Goal: Transaction & Acquisition: Download file/media

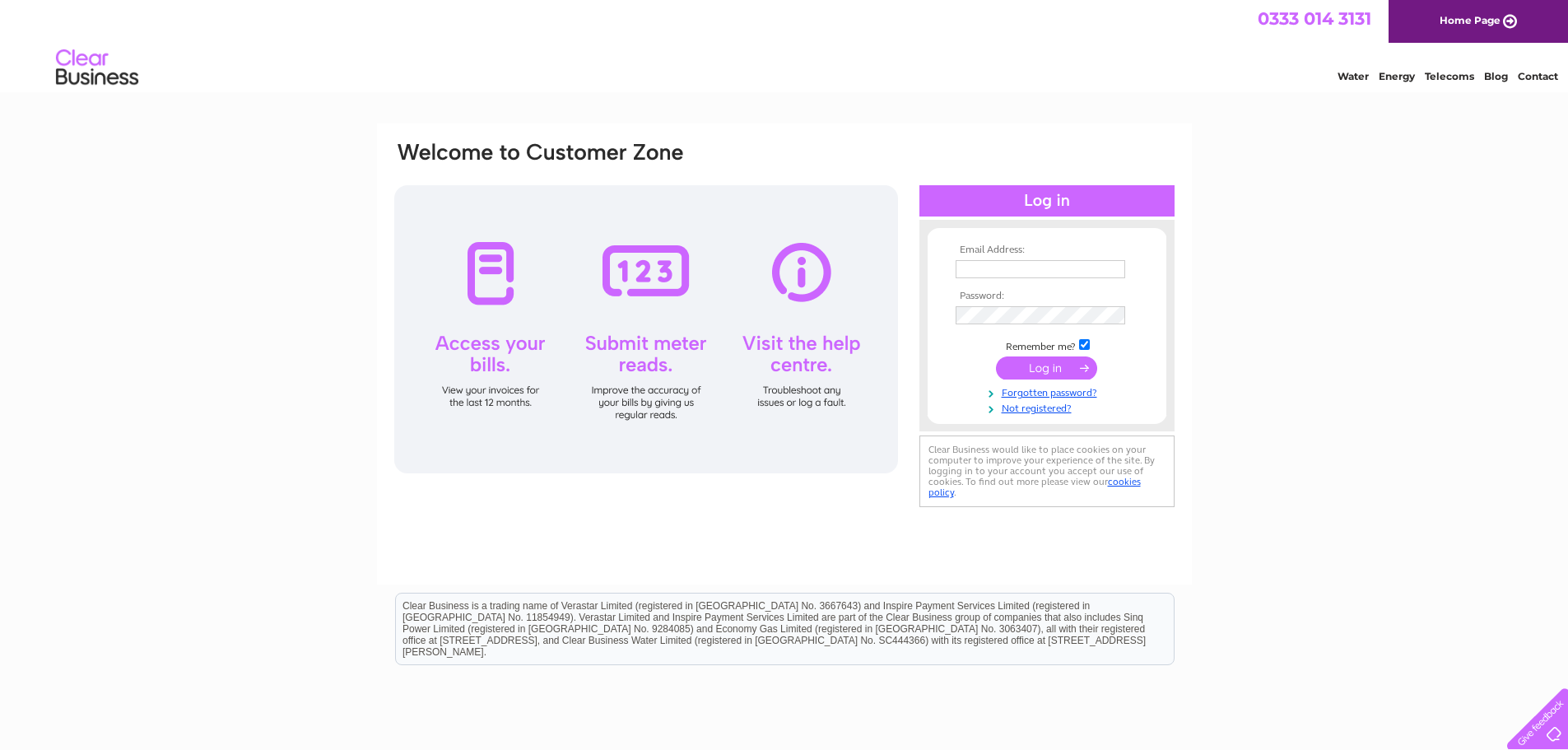
type input "vicky.lindsay@stelmain.com"
click at [1054, 370] on input "submit" at bounding box center [1047, 368] width 101 height 23
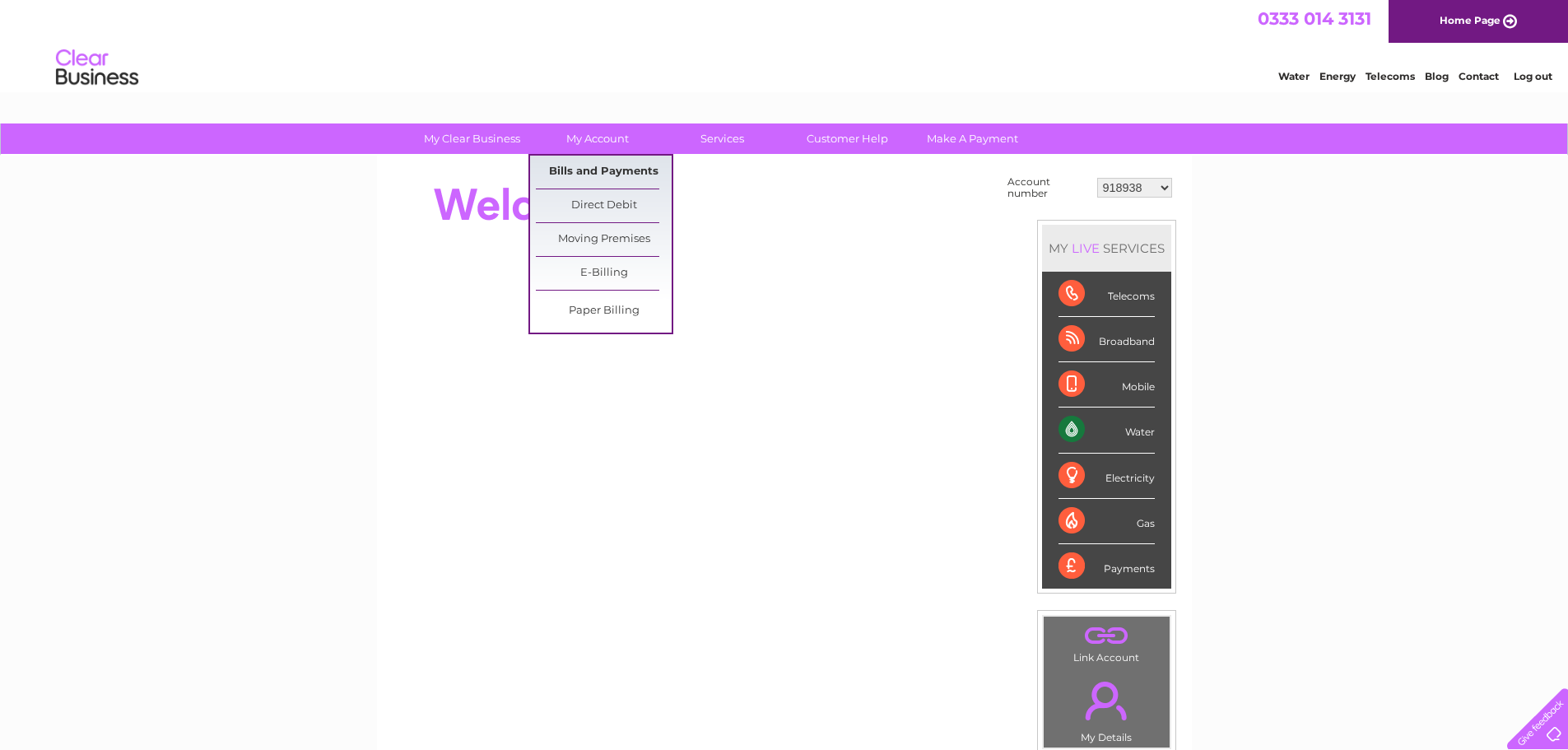
click at [588, 169] on link "Bills and Payments" at bounding box center [604, 172] width 136 height 33
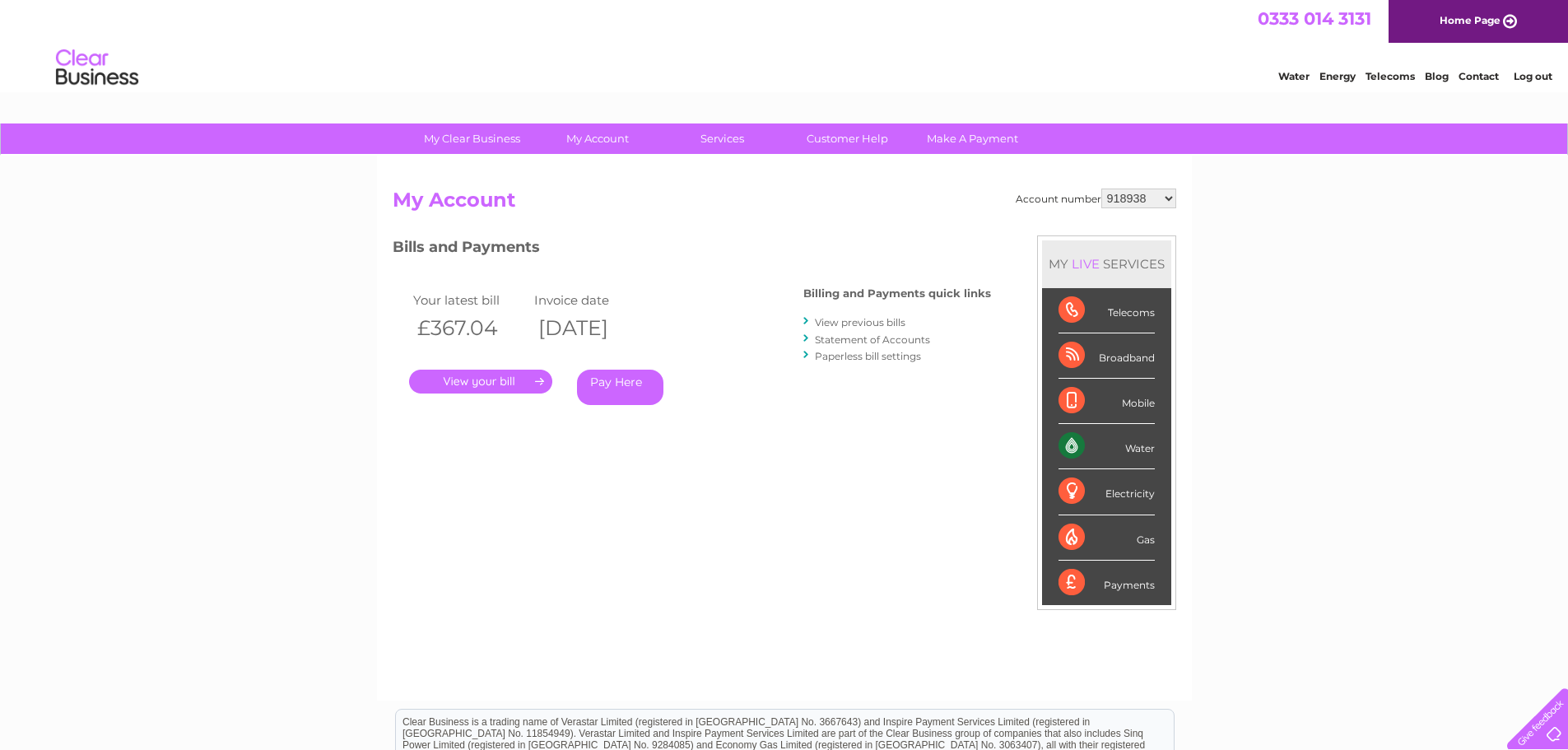
click at [1137, 189] on select "918938 927106 930247 934594 934597 941698 979159 989143 994306 1094838 1096227 …" at bounding box center [1139, 198] width 75 height 20
click at [1139, 191] on select "918938 927106 930247 934594 934597 941698 979159 989143 994306 1094838 1096227 …" at bounding box center [1139, 198] width 75 height 20
click at [1160, 205] on select "918938 927106 930247 934594 934597 941698 979159 989143 994306 1094838 1096227 …" at bounding box center [1139, 198] width 75 height 20
click at [1112, 185] on div "Account number 918938 927106 930247 934594 934597 941698 979159 989143 994306 1…" at bounding box center [784, 428] width 815 height 545
click at [1143, 199] on select "918938 927106 930247 934594 934597 941698 979159 989143 994306 1094838 1096227 …" at bounding box center [1139, 198] width 75 height 20
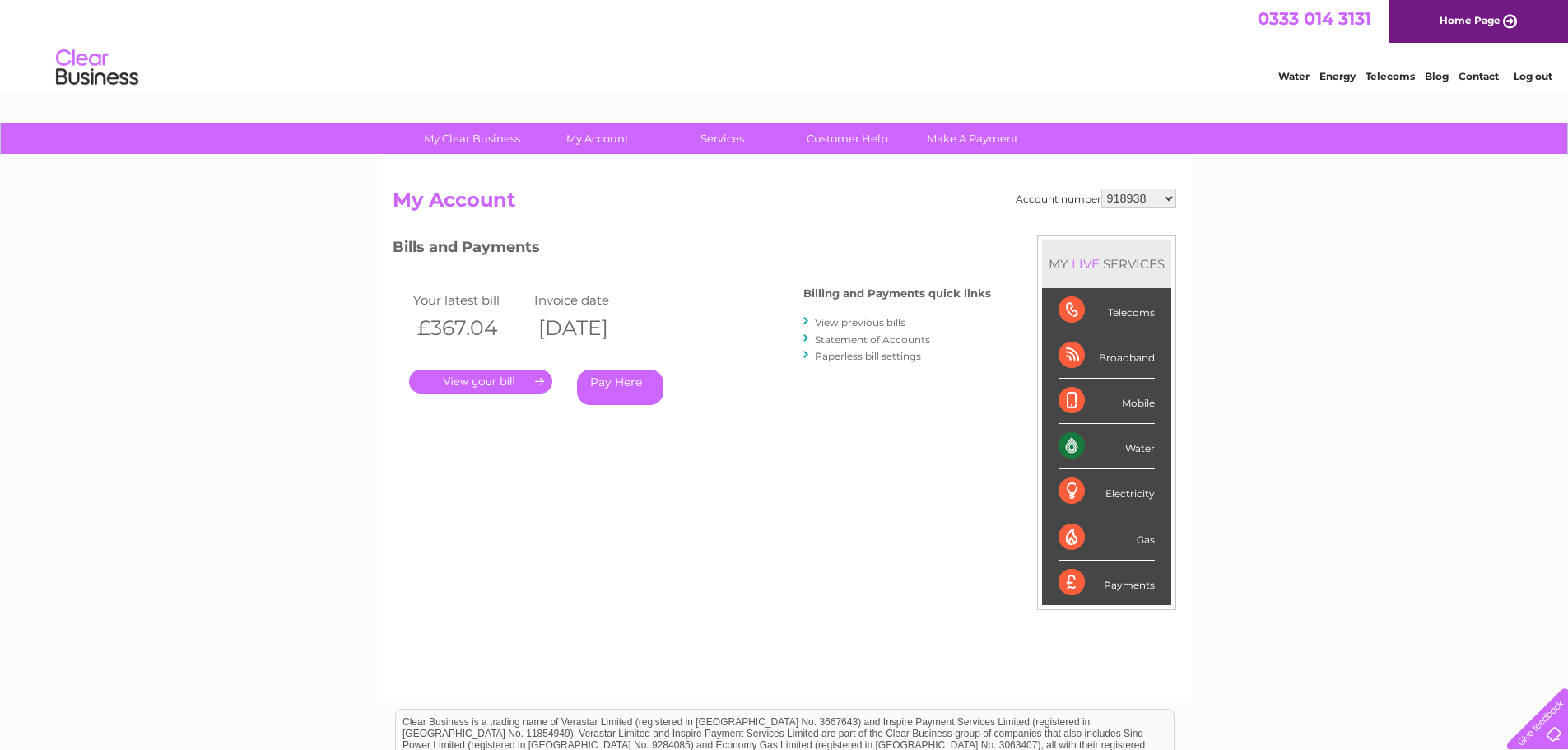
select select "1094838"
click at [1102, 189] on select "918938 927106 930247 934594 934597 941698 979159 989143 994306 1094838 1096227 …" at bounding box center [1139, 198] width 75 height 20
click at [499, 382] on link "." at bounding box center [481, 381] width 143 height 24
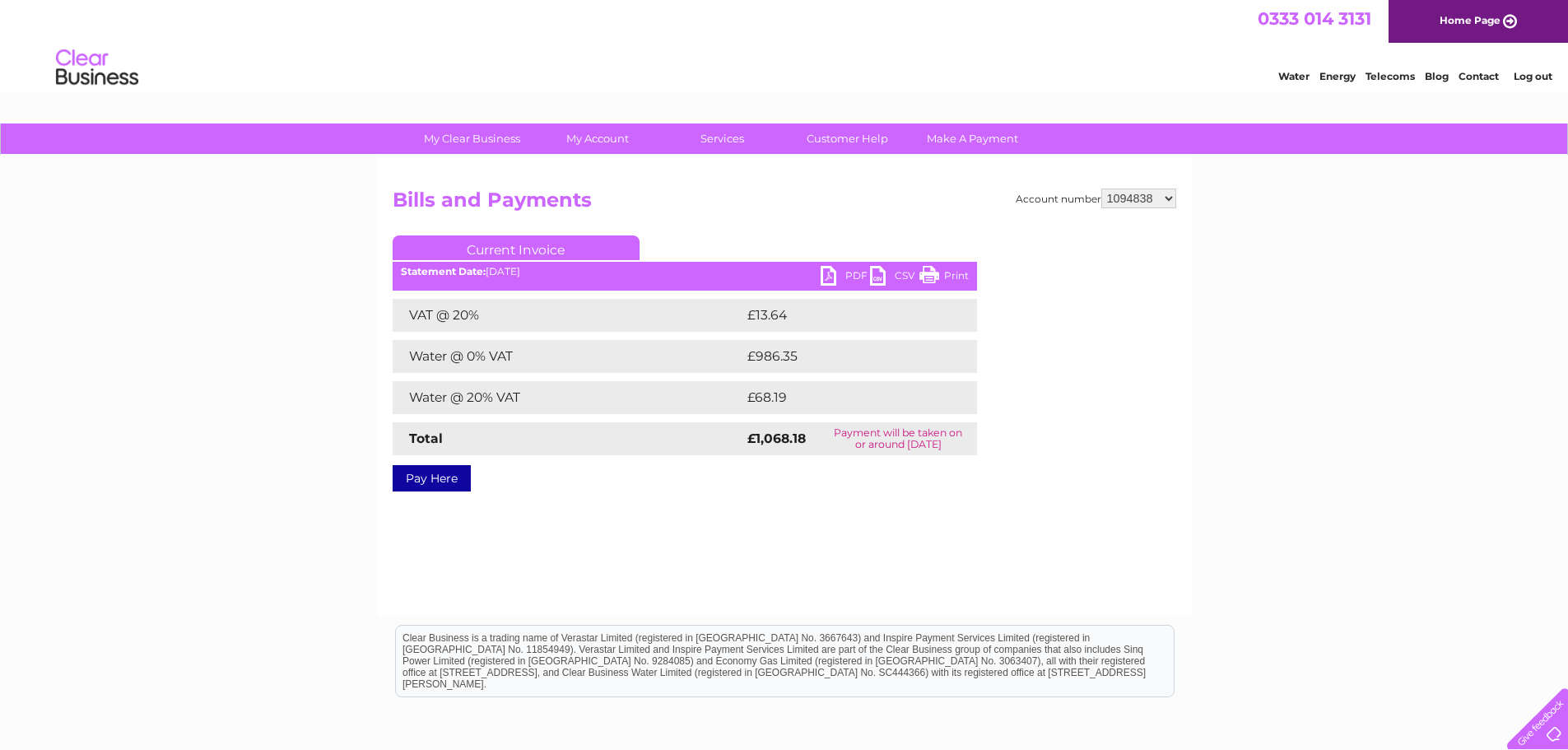
click at [827, 272] on link "PDF" at bounding box center [845, 278] width 50 height 24
click at [1140, 189] on select "918938 927106 930247 934594 934597 941698 979159 989143 994306 1094838 1096227 …" at bounding box center [1139, 198] width 75 height 20
select select "1134853"
click at [1102, 189] on select "918938 927106 930247 934594 934597 941698 979159 989143 994306 1094838 1096227 …" at bounding box center [1139, 198] width 75 height 20
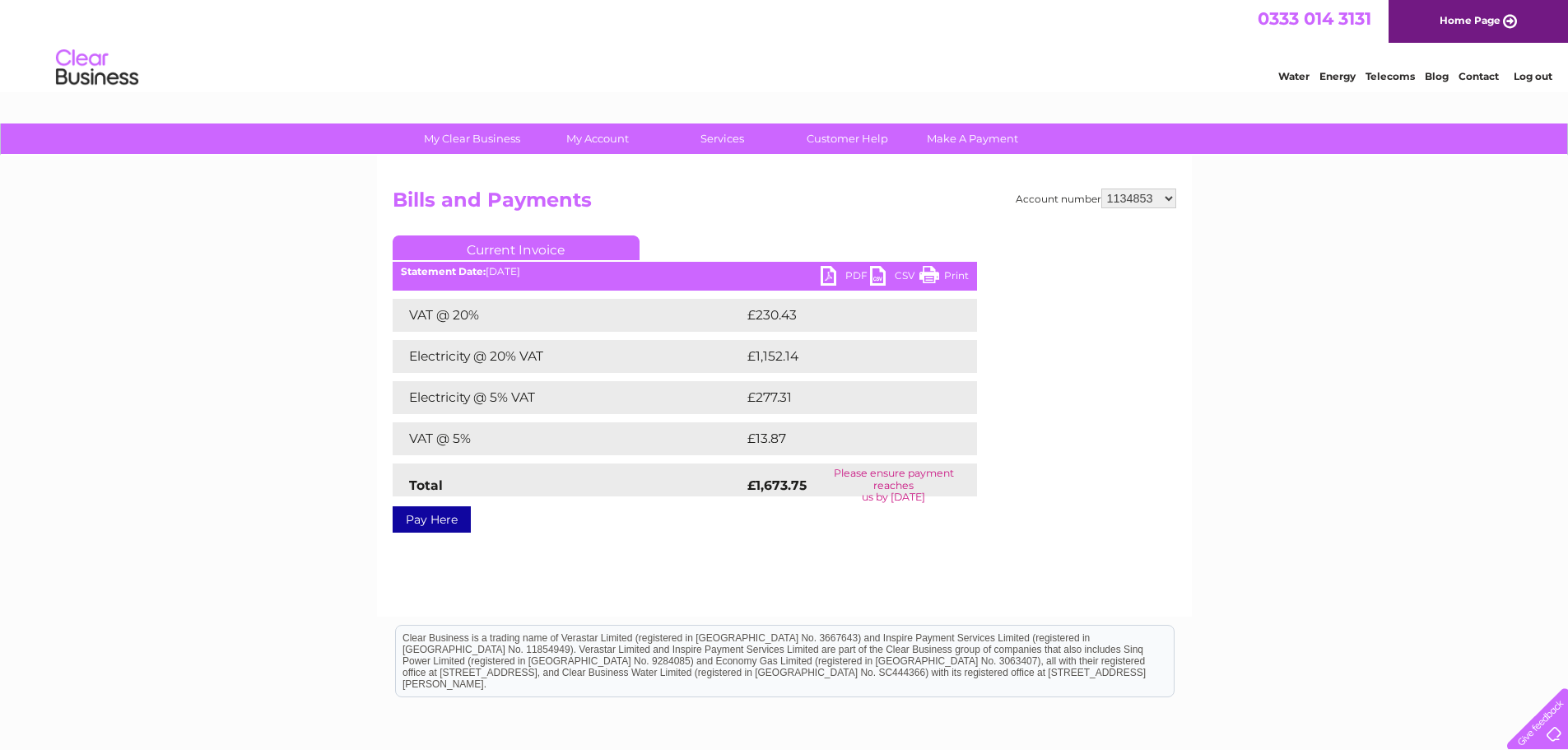
click at [1220, 496] on div "My Clear Business Login Details My Details My Preferences Link Account My Accou…" at bounding box center [784, 510] width 1568 height 774
click at [835, 275] on link "PDF" at bounding box center [845, 278] width 50 height 24
click at [1138, 187] on div "Account number 918938 927106 930247 934594 934597 941698 979159 989143 994306 1…" at bounding box center [784, 386] width 815 height 461
click at [1152, 194] on select "918938 927106 930247 934594 934597 941698 979159 989143 994306 1094838 1096227 …" at bounding box center [1139, 198] width 75 height 20
select select "1139327"
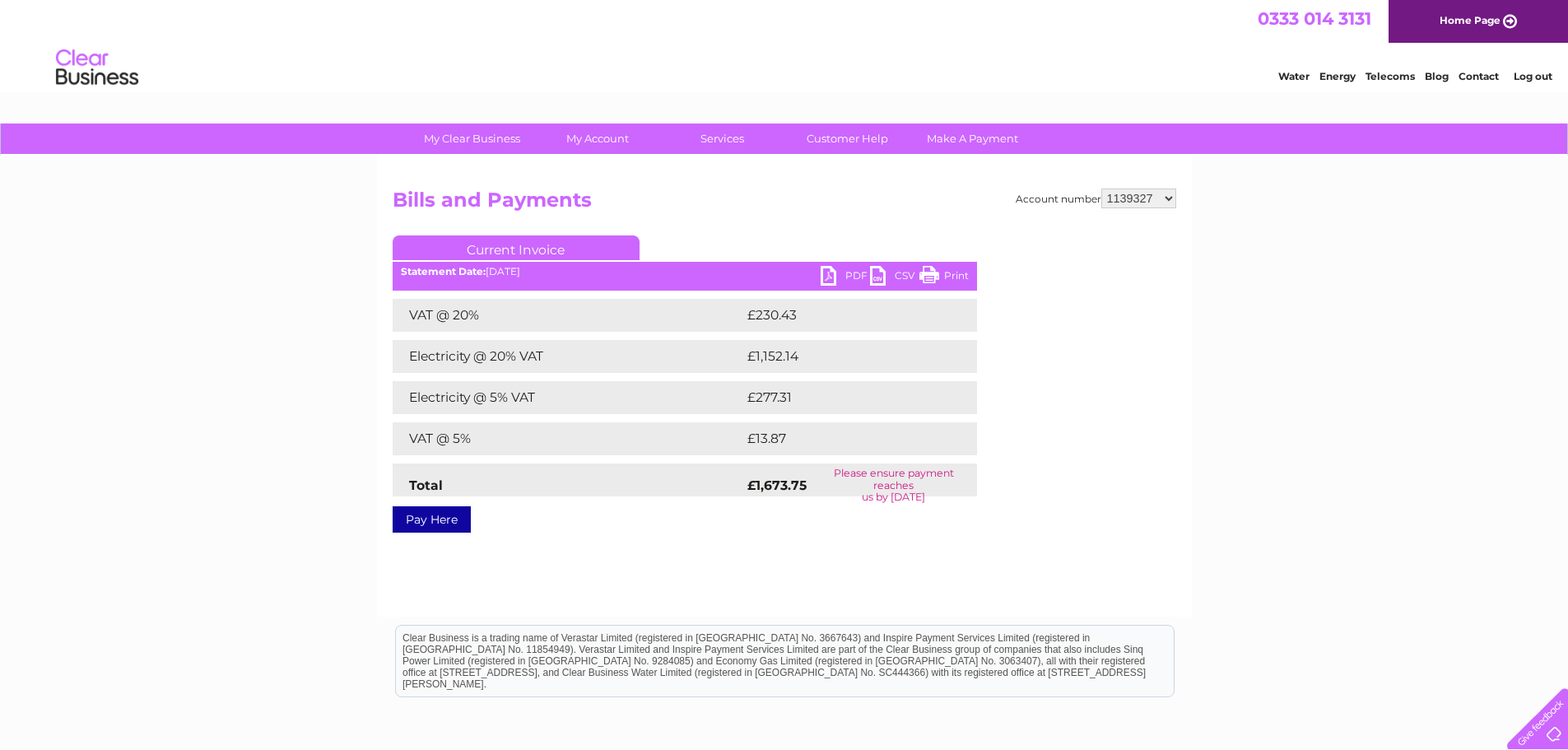
click at [1102, 189] on select "918938 927106 930247 934594 934597 941698 979159 989143 994306 1094838 1096227 …" at bounding box center [1139, 198] width 75 height 20
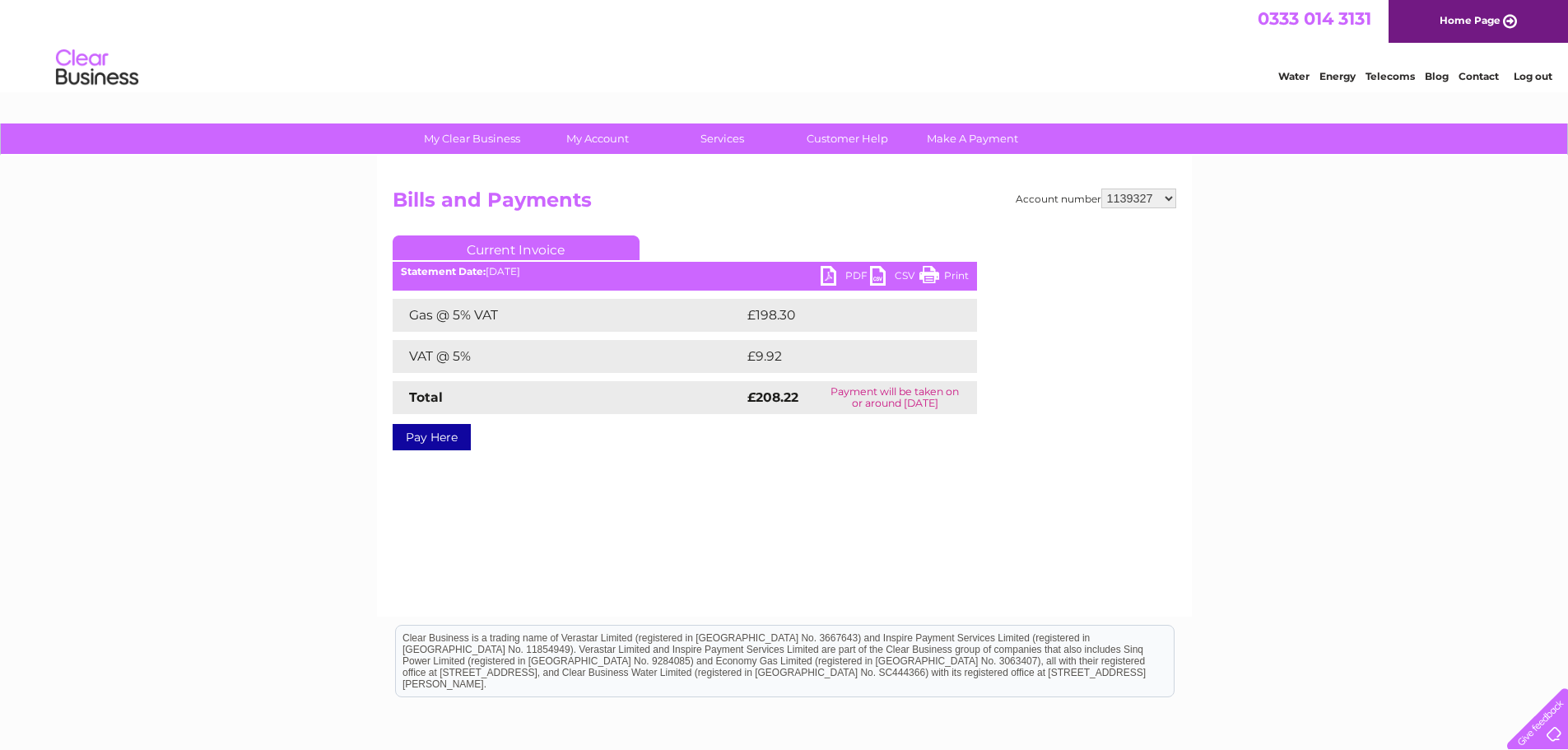
click at [824, 278] on link "PDF" at bounding box center [845, 278] width 50 height 24
